Goal: Task Accomplishment & Management: Use online tool/utility

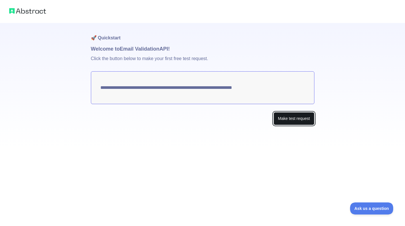
click at [301, 124] on button "Make test request" at bounding box center [294, 118] width 41 height 13
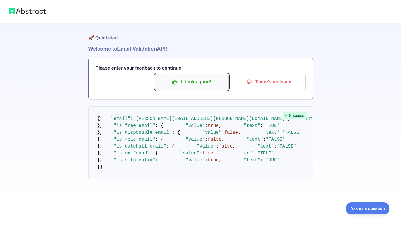
click at [173, 82] on icon "button" at bounding box center [175, 82] width 4 height 4
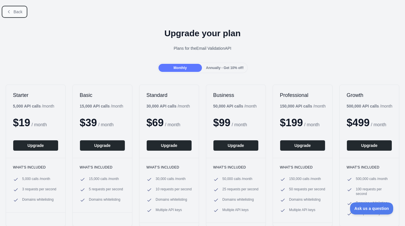
click at [16, 15] on button "Back" at bounding box center [14, 12] width 23 height 10
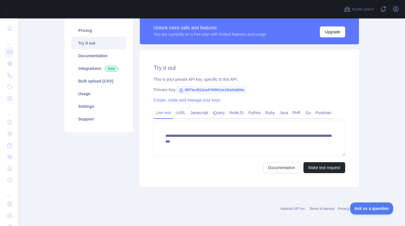
scroll to position [47, 0]
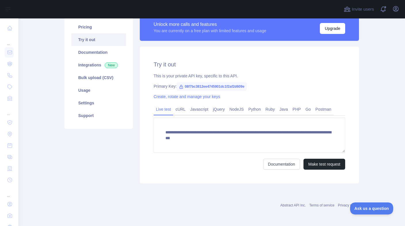
click at [184, 98] on link "Create, rotate and manage your keys" at bounding box center [187, 96] width 66 height 5
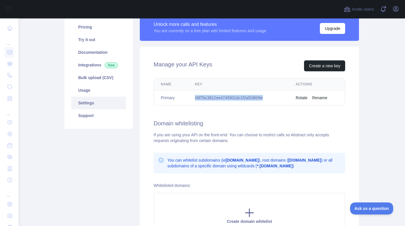
drag, startPoint x: 270, startPoint y: 98, endPoint x: 208, endPoint y: 94, distance: 62.2
click at [208, 94] on td "08f7bc3812ee4745901dc1f2af2d609e" at bounding box center [238, 97] width 101 height 15
copy td "08f7bc3812ee4745901dc1f2af2d609e"
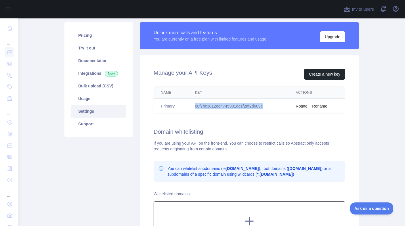
scroll to position [32, 0]
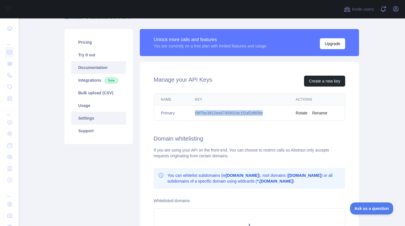
click at [96, 64] on link "Documentation" at bounding box center [98, 67] width 55 height 13
